Goal: Information Seeking & Learning: Learn about a topic

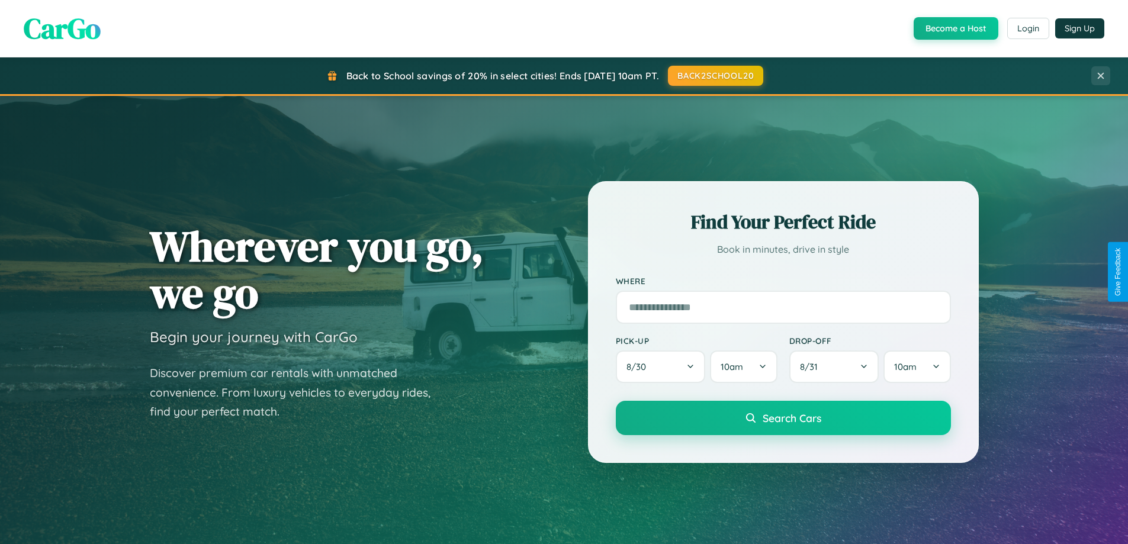
scroll to position [815, 0]
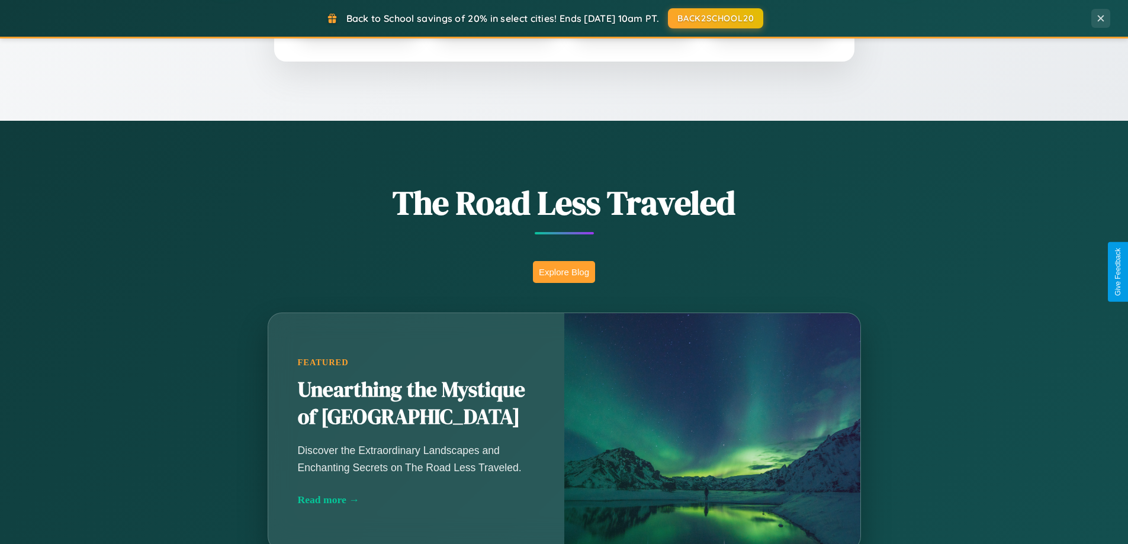
click at [564, 272] on button "Explore Blog" at bounding box center [564, 272] width 62 height 22
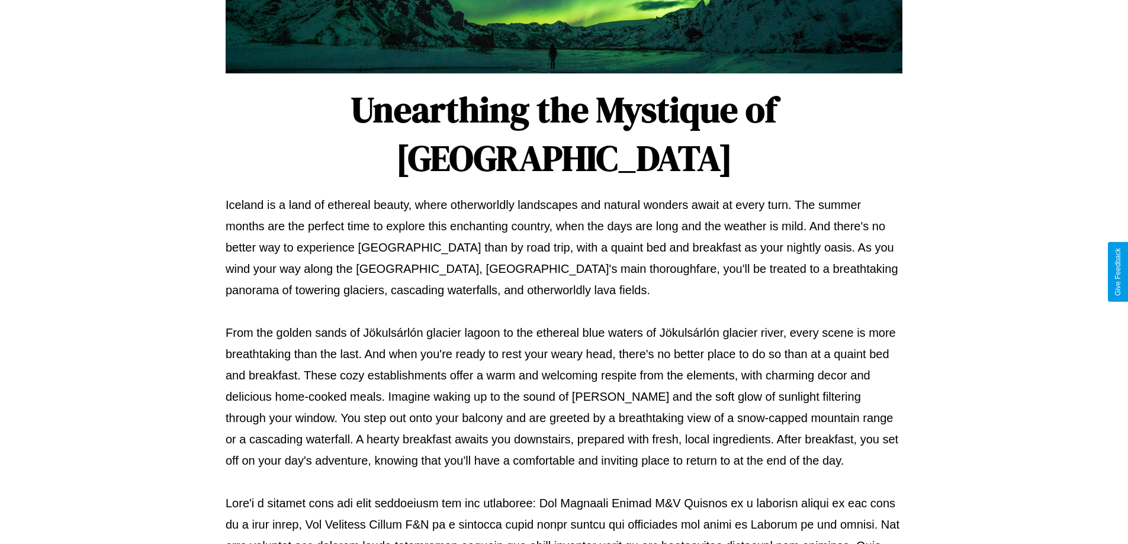
scroll to position [383, 0]
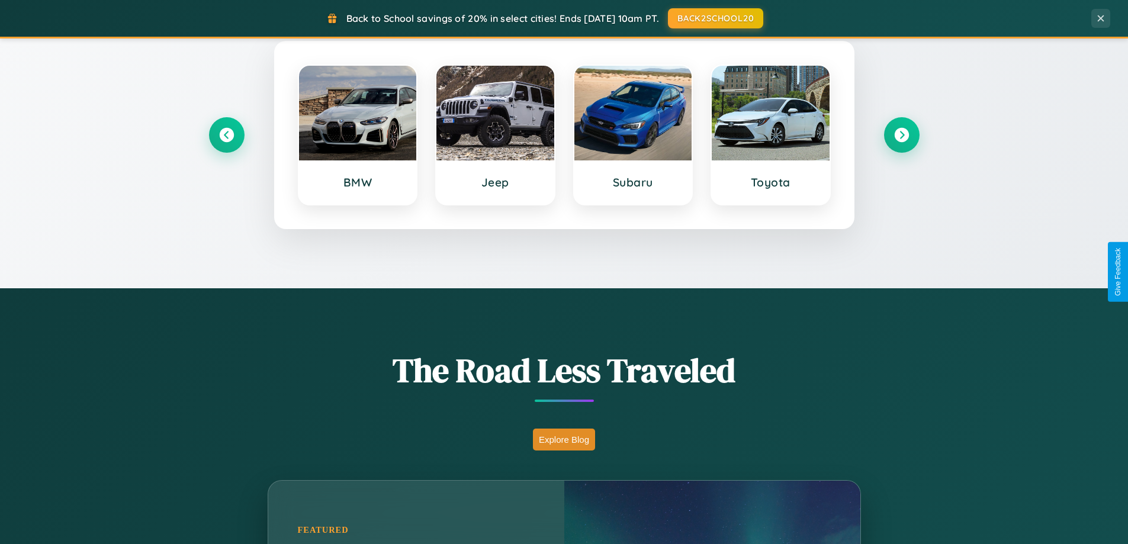
scroll to position [511, 0]
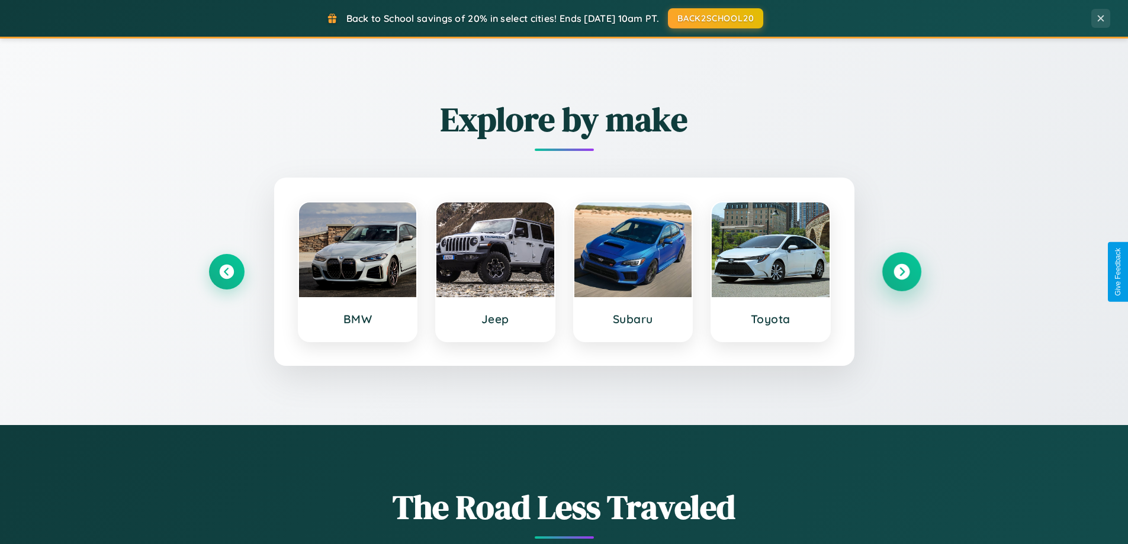
click at [901, 272] on icon at bounding box center [902, 272] width 16 height 16
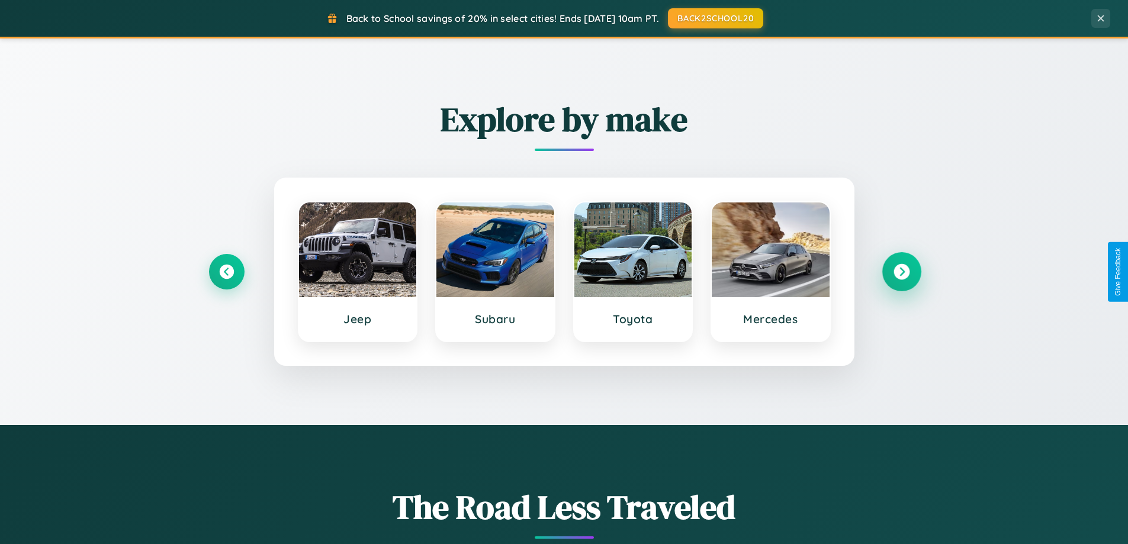
click at [901, 272] on icon at bounding box center [902, 272] width 16 height 16
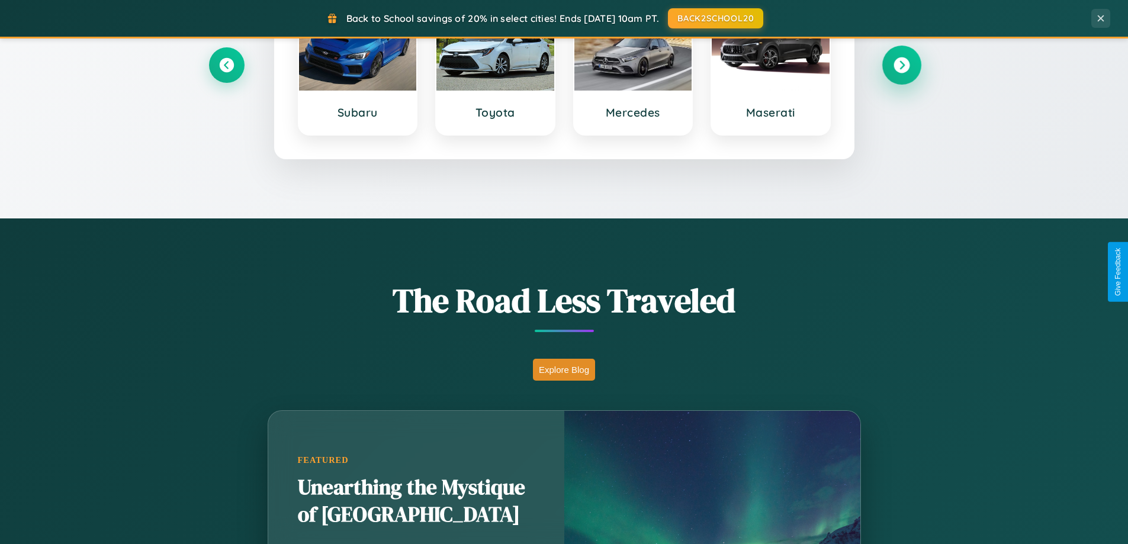
scroll to position [2279, 0]
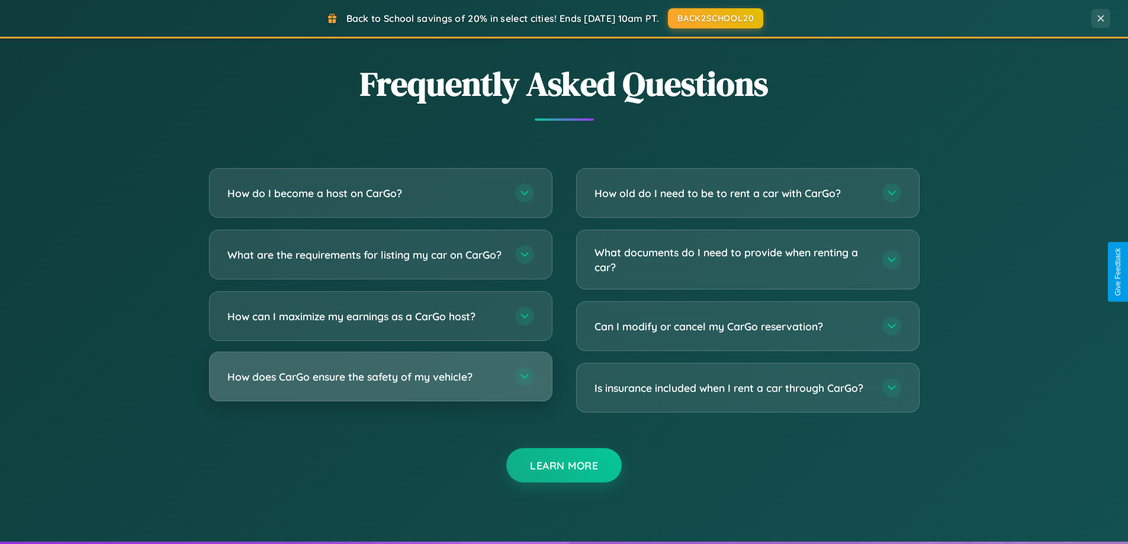
click at [380, 384] on h3 "How does CarGo ensure the safety of my vehicle?" at bounding box center [365, 377] width 276 height 15
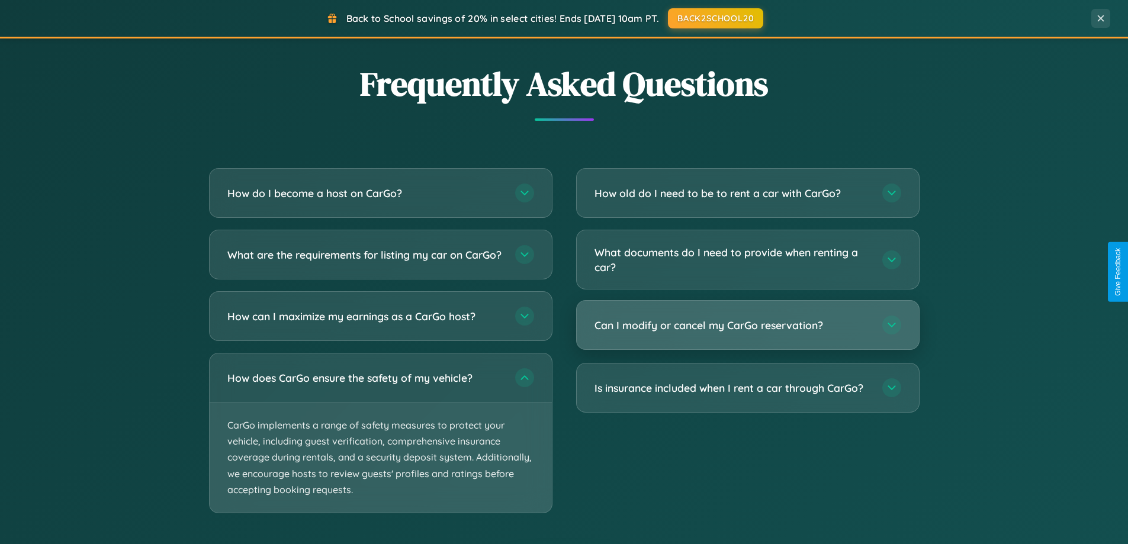
click at [747, 326] on h3 "Can I modify or cancel my CarGo reservation?" at bounding box center [733, 325] width 276 height 15
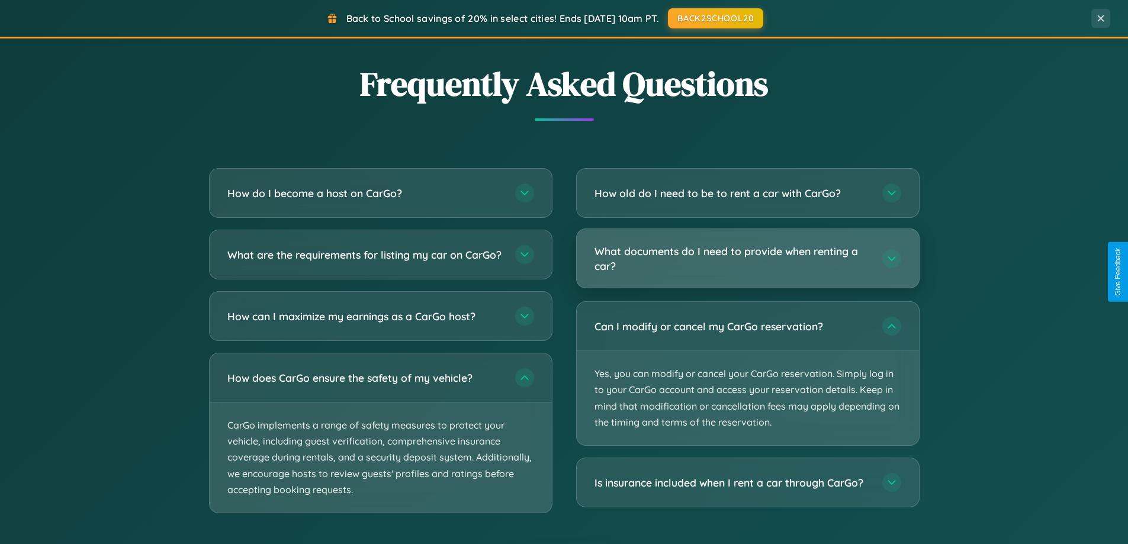
click at [747, 259] on h3 "What documents do I need to provide when renting a car?" at bounding box center [733, 258] width 276 height 29
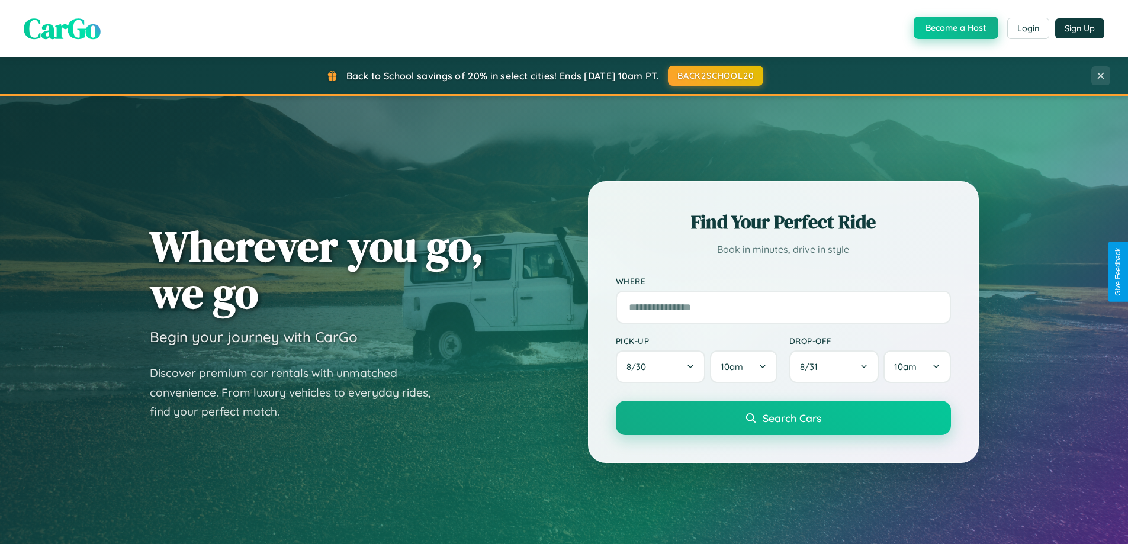
click at [955, 28] on button "Become a Host" at bounding box center [956, 28] width 85 height 23
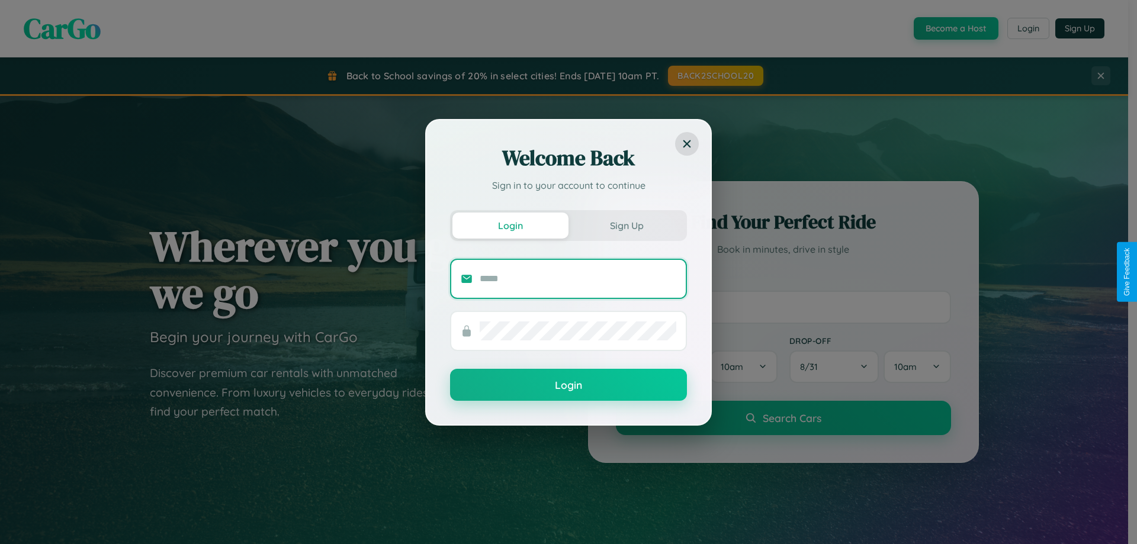
click at [578, 278] on input "text" at bounding box center [578, 278] width 197 height 19
type input "**********"
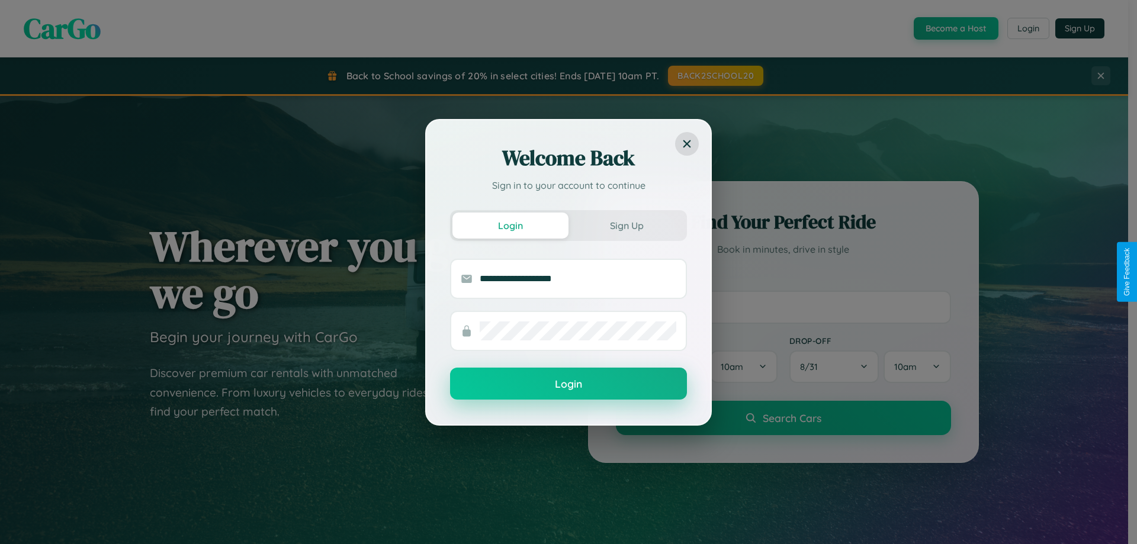
click at [569, 384] on button "Login" at bounding box center [568, 384] width 237 height 32
